Goal: Transaction & Acquisition: Purchase product/service

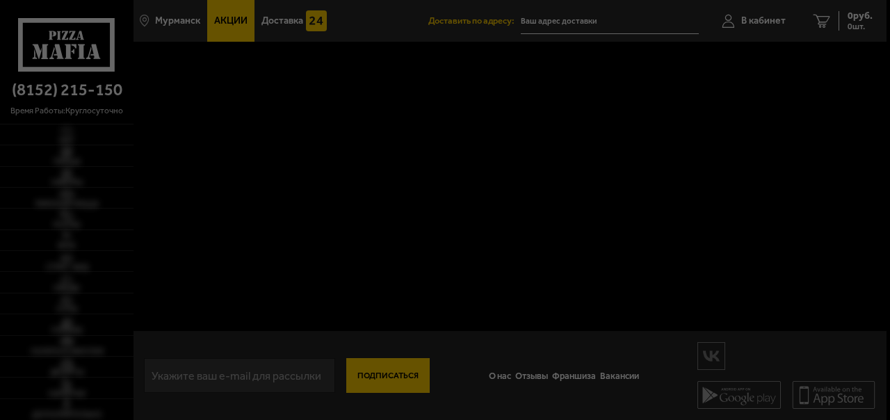
type input "[STREET_ADDRESS]"
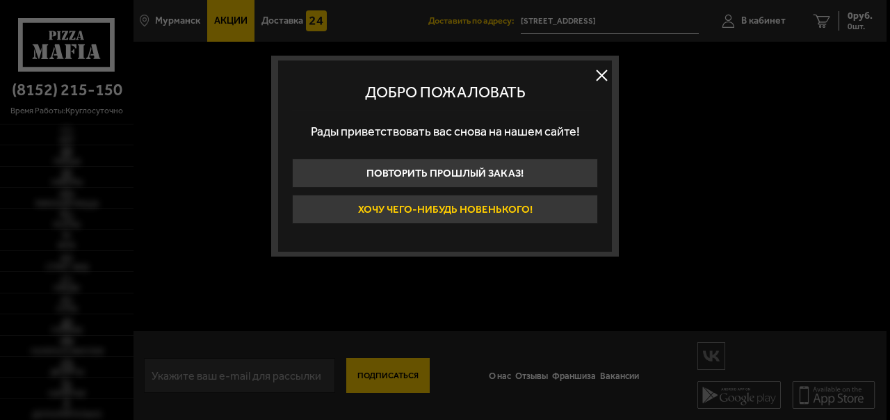
click at [469, 209] on button "Хочу чего-нибудь новенького!" at bounding box center [445, 209] width 306 height 29
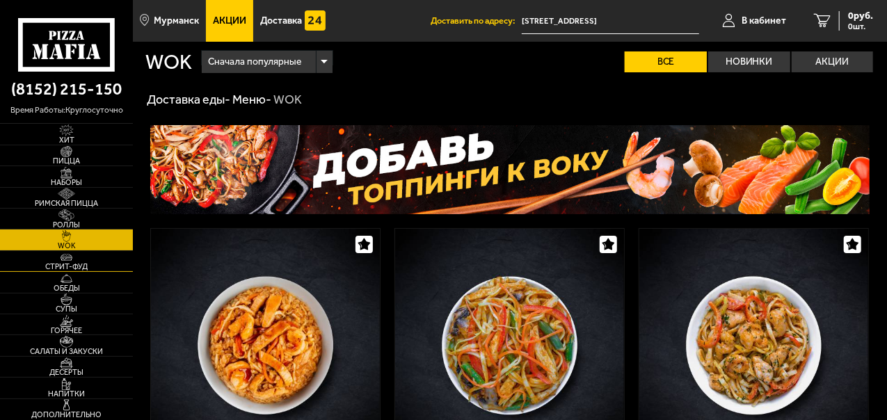
click at [85, 268] on span "Стрит-фуд" at bounding box center [66, 267] width 133 height 8
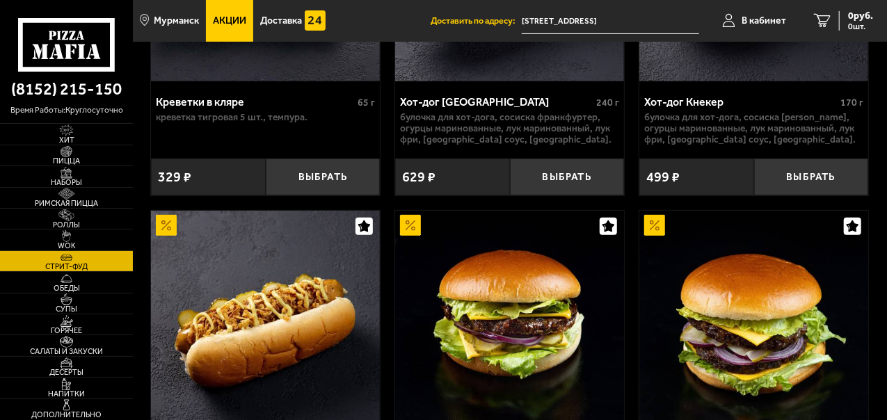
scroll to position [70, 0]
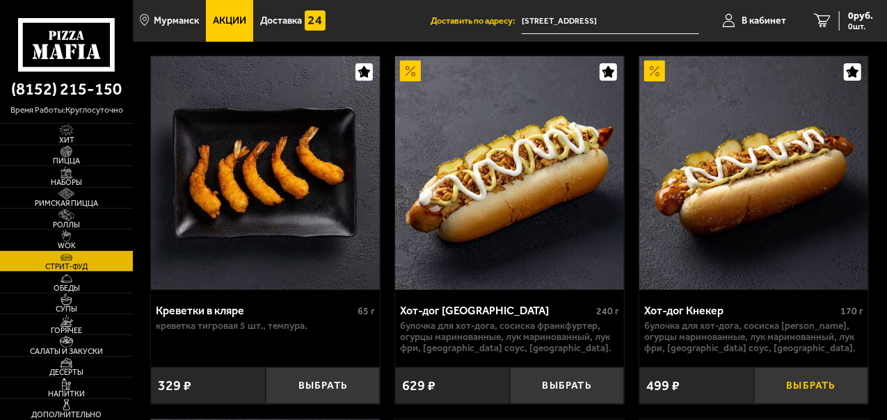
click at [763, 387] on button "Выбрать" at bounding box center [811, 385] width 115 height 37
click at [842, 385] on button "+" at bounding box center [849, 385] width 38 height 37
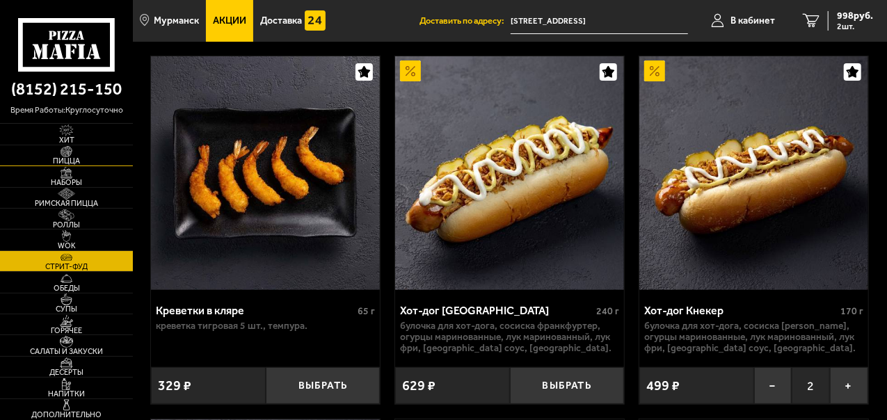
click at [77, 160] on span "Пицца" at bounding box center [66, 161] width 133 height 8
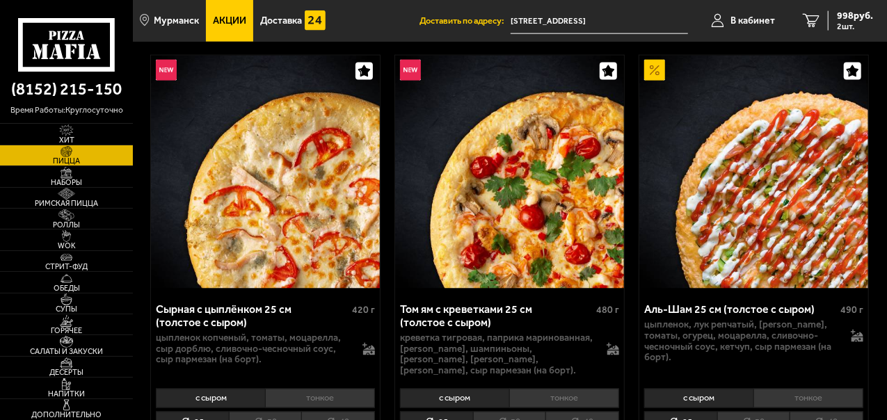
scroll to position [1043, 0]
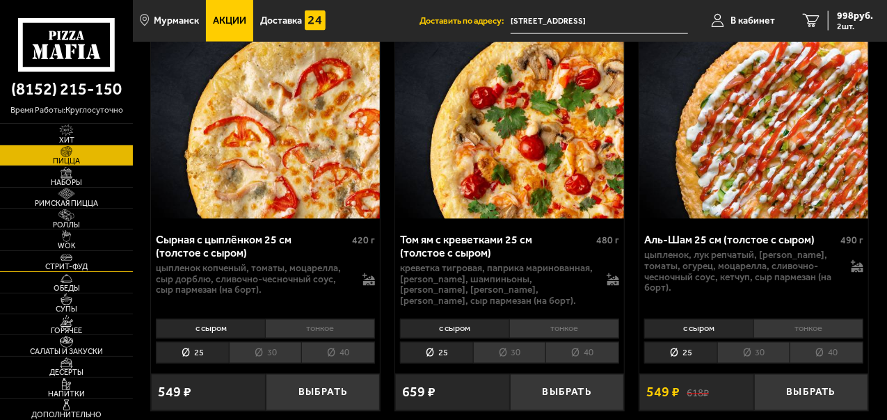
click at [93, 260] on link "Стрит-фуд" at bounding box center [66, 261] width 133 height 20
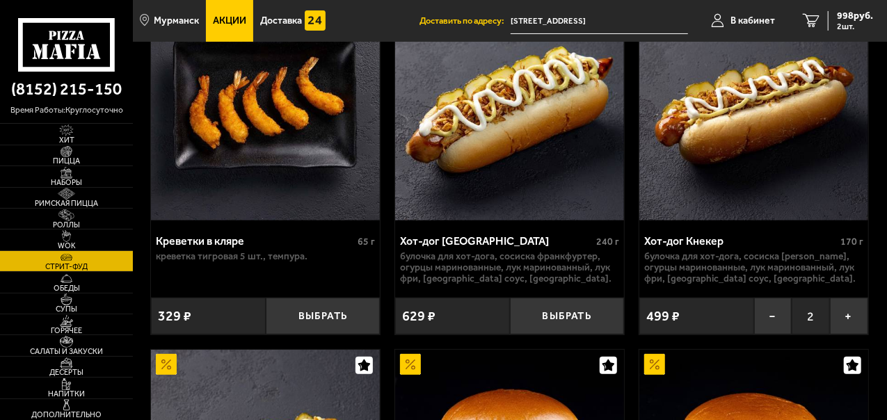
scroll to position [209, 0]
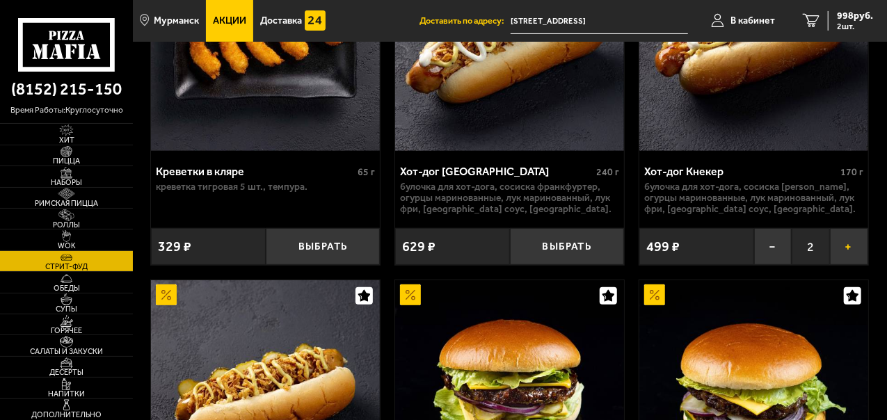
click at [843, 252] on button "+" at bounding box center [849, 246] width 38 height 37
click at [782, 253] on button "−" at bounding box center [773, 246] width 38 height 37
click at [772, 253] on button "−" at bounding box center [773, 246] width 38 height 37
click at [88, 157] on span "Пицца" at bounding box center [66, 161] width 133 height 8
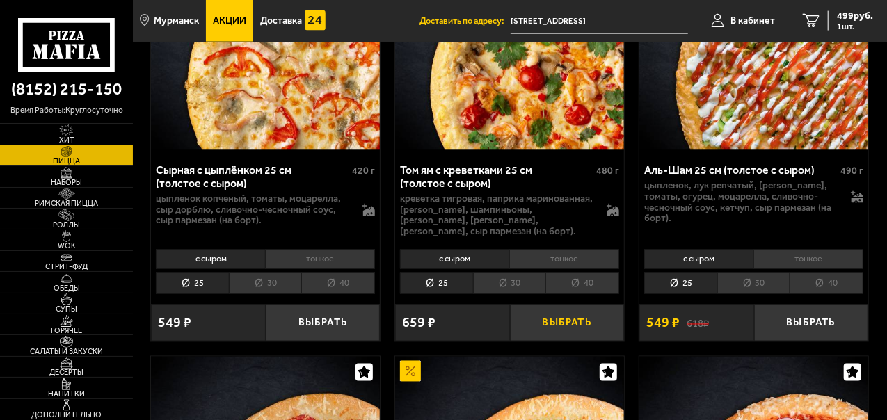
scroll to position [1043, 0]
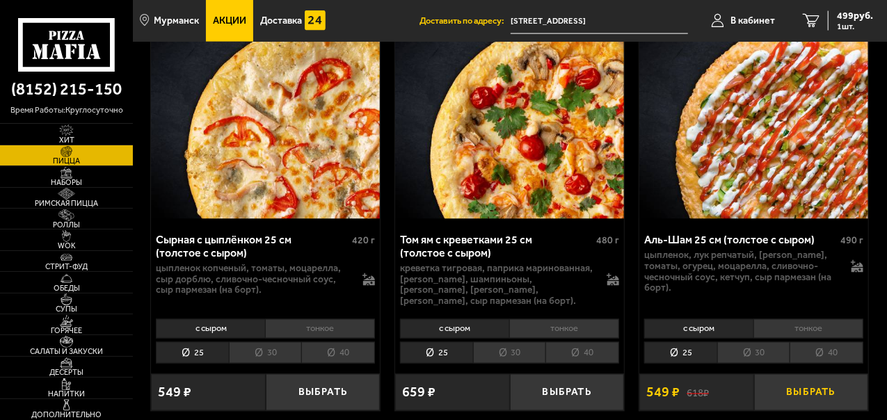
click at [782, 374] on button "Выбрать" at bounding box center [811, 392] width 115 height 37
click at [855, 25] on span "2 шт." at bounding box center [852, 26] width 42 height 8
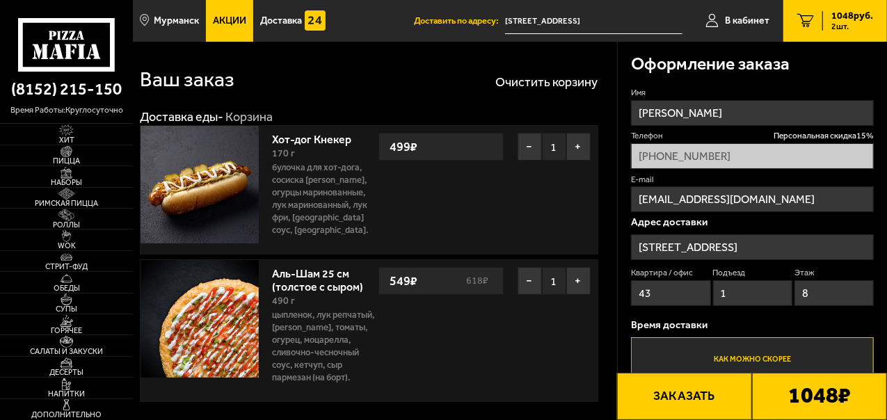
click at [698, 399] on button "Заказать" at bounding box center [684, 396] width 135 height 47
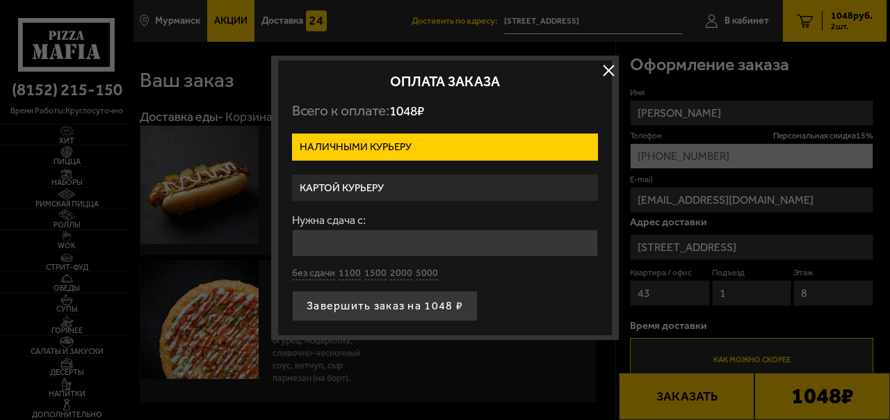
click at [335, 179] on label "Картой курьеру" at bounding box center [445, 188] width 306 height 27
click at [0, 0] on input "Картой курьеру" at bounding box center [0, 0] width 0 height 0
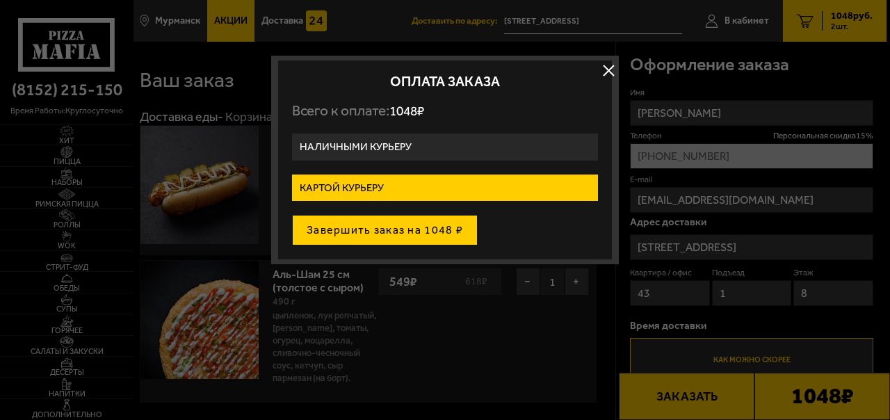
click at [339, 224] on button "Завершить заказ на 1048 ₽" at bounding box center [385, 230] width 186 height 31
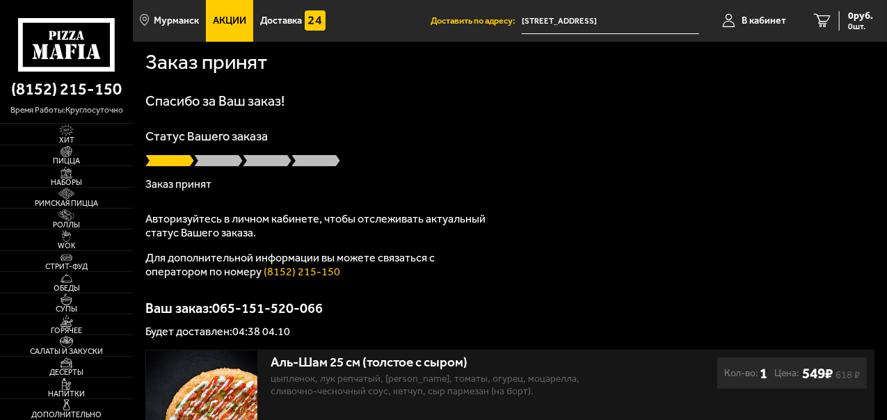
click at [696, 78] on div "Заказ принят" at bounding box center [509, 62] width 729 height 40
